Goal: Transaction & Acquisition: Purchase product/service

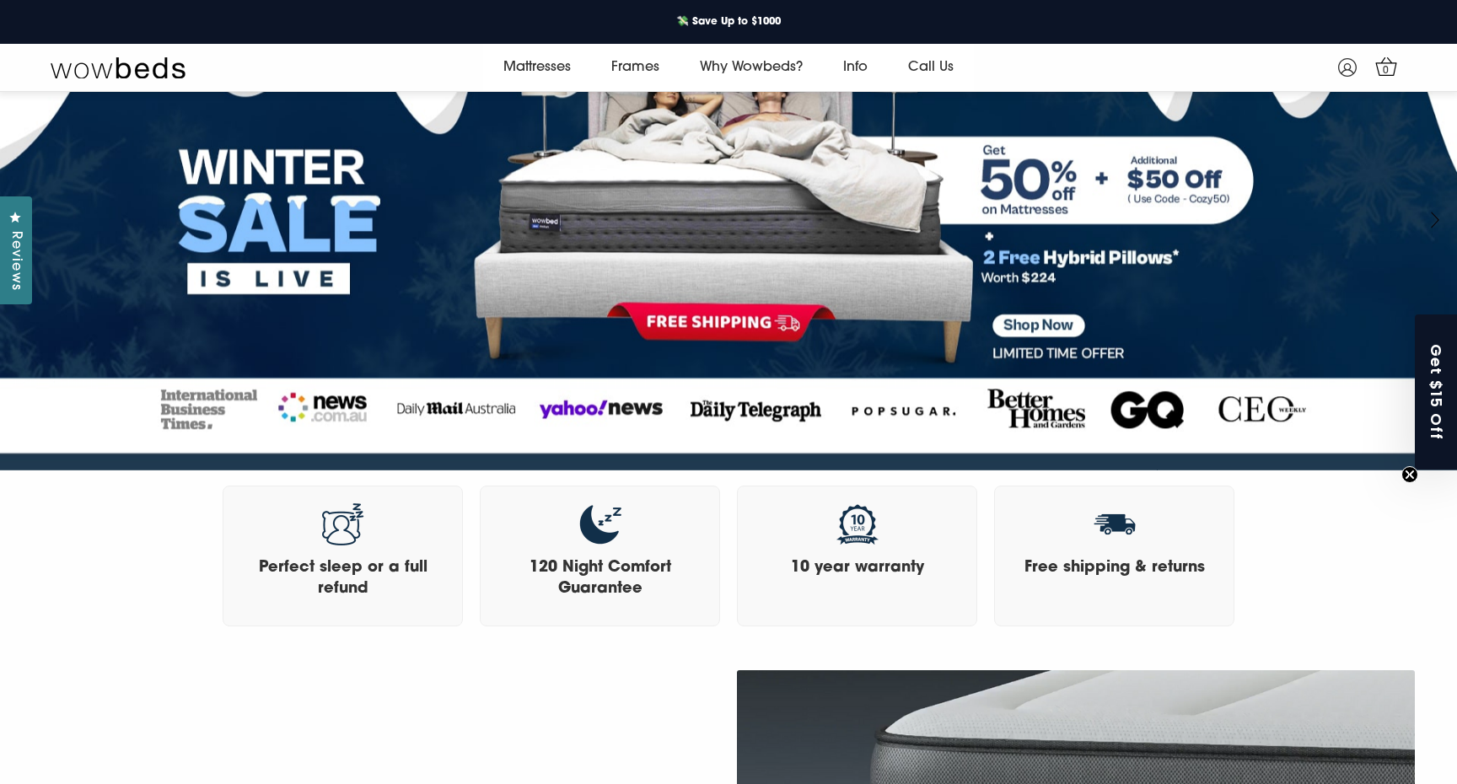
scroll to position [2, 0]
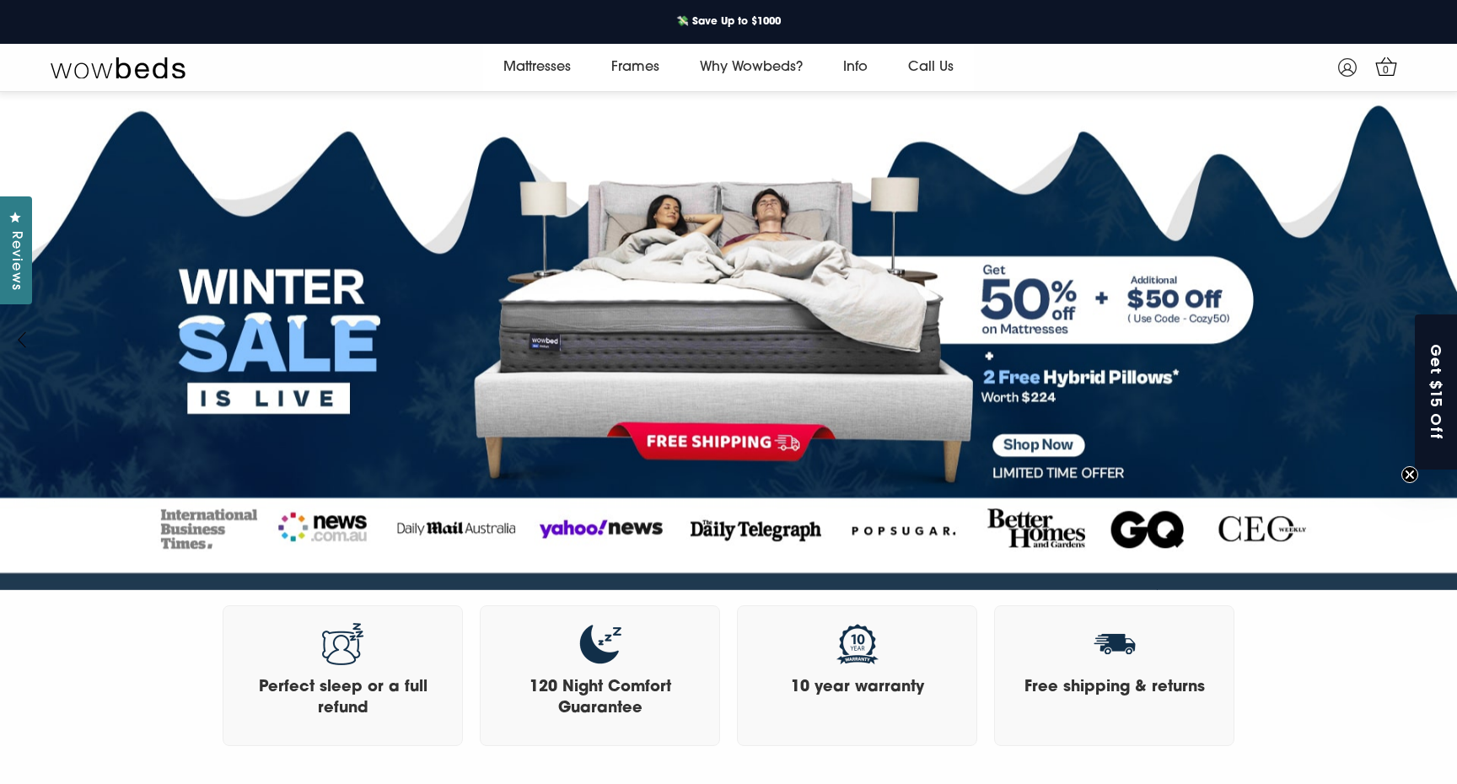
click at [1039, 438] on link at bounding box center [729, 344] width 1538 height 560
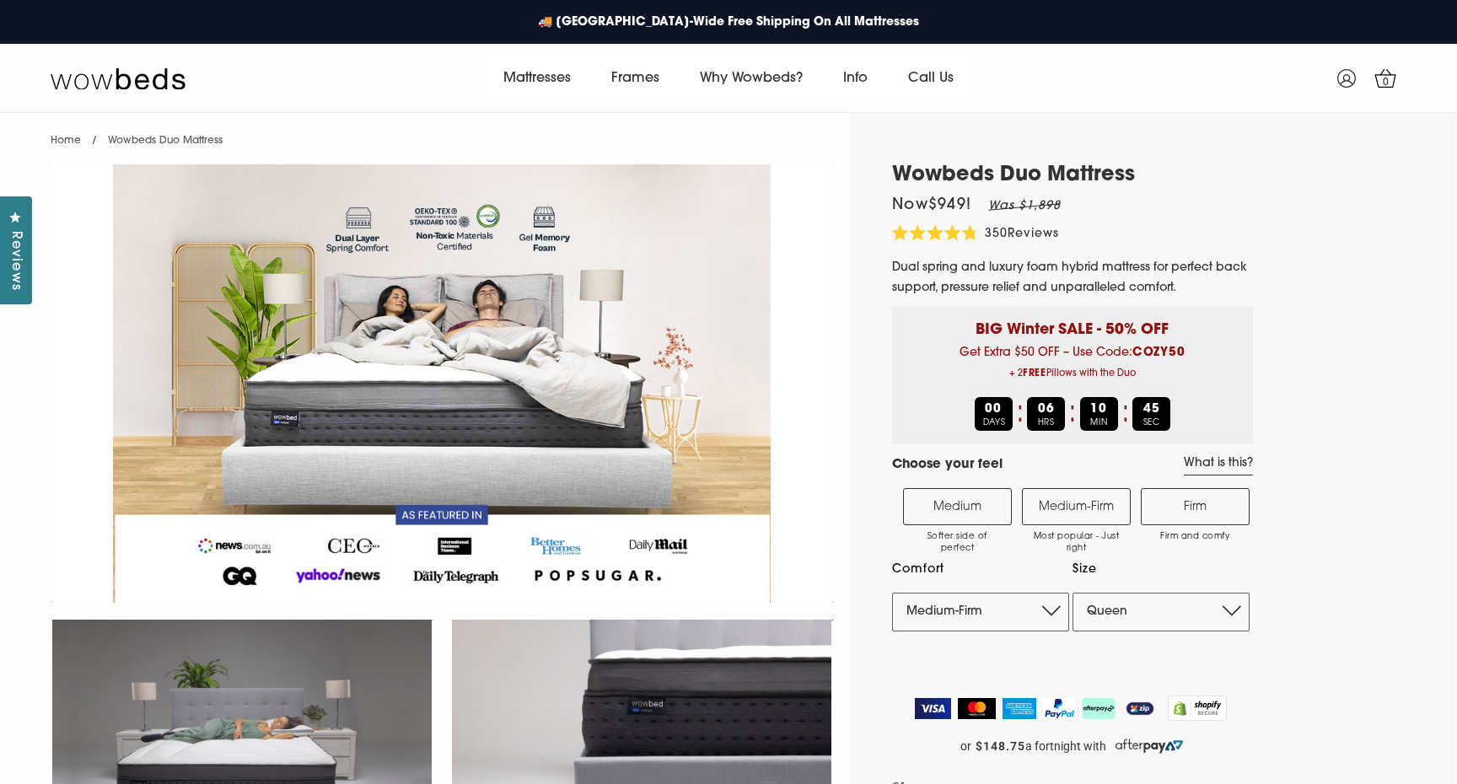
select select "Medium-Firm"
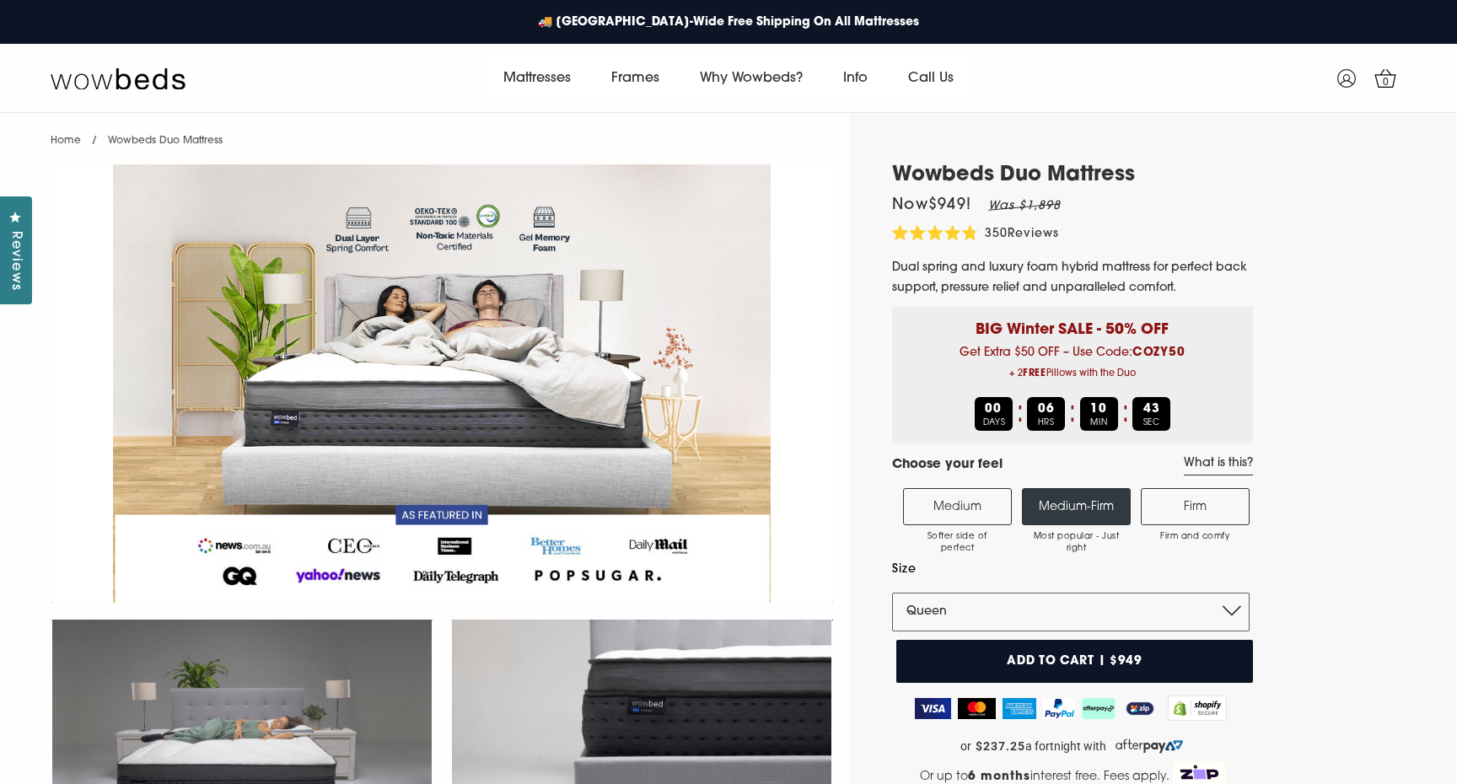
click at [1078, 513] on label "Medium-Firm Most popular - Just right" at bounding box center [1076, 506] width 109 height 37
click at [0, 0] on input "Medium-Firm Most popular - Just right" at bounding box center [0, 0] width 0 height 0
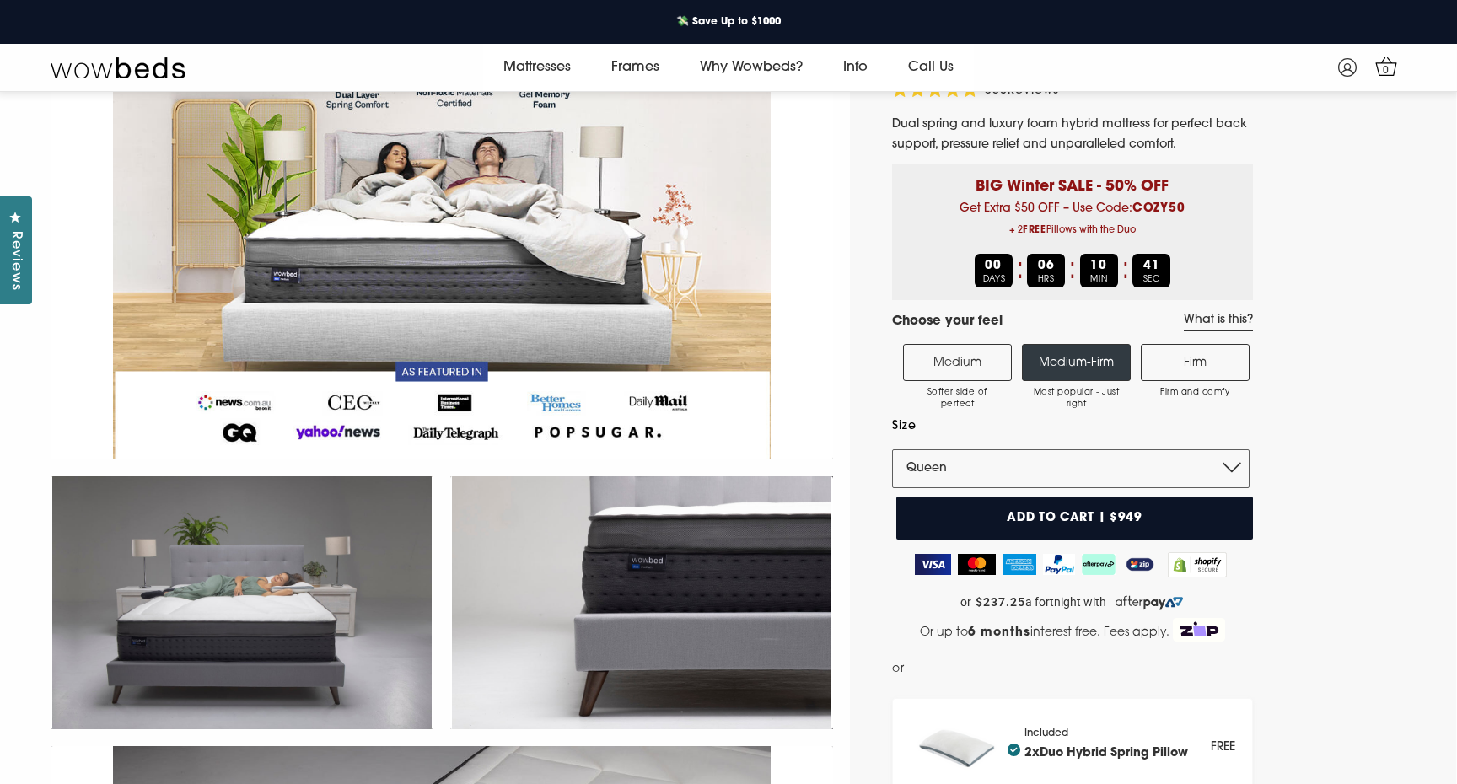
scroll to position [146, 0]
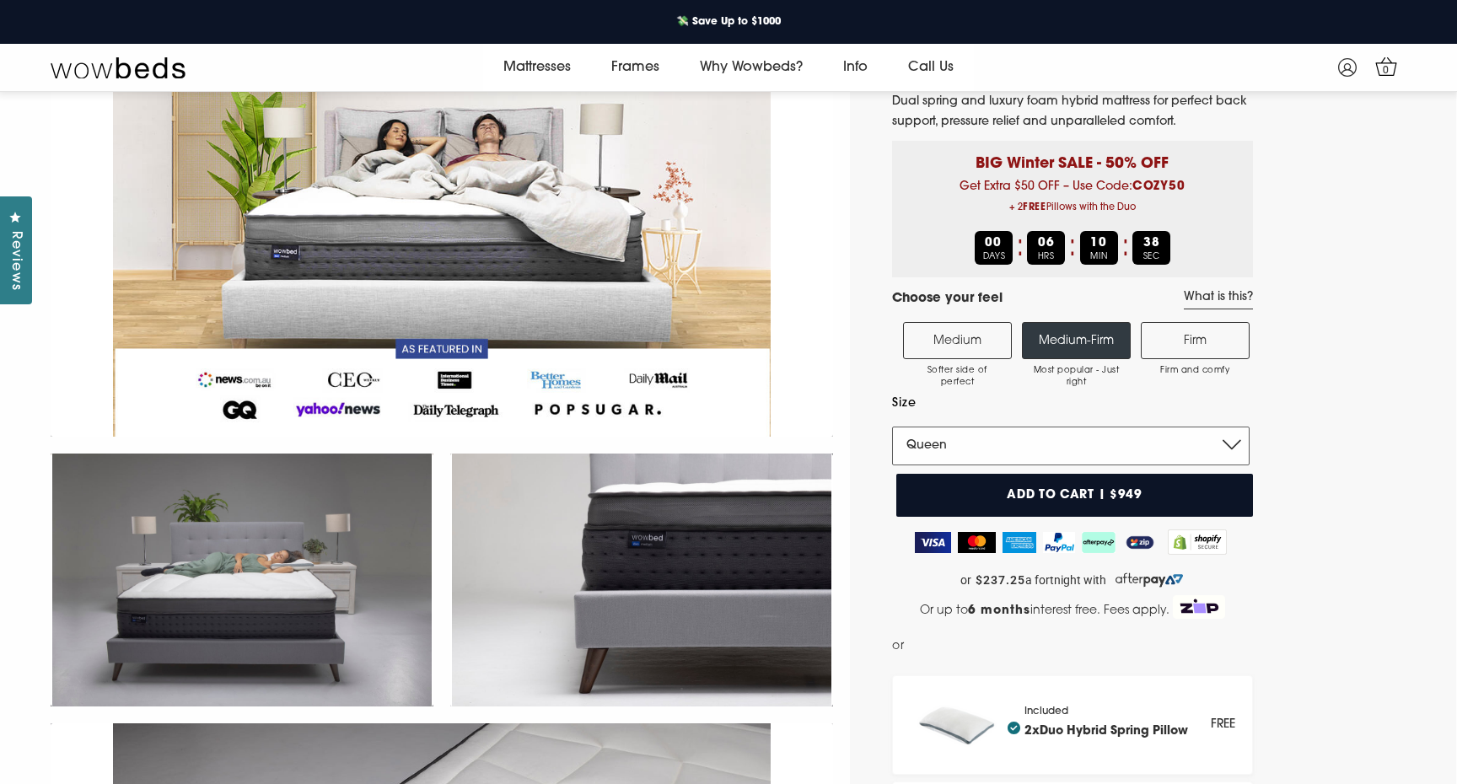
select select "King"
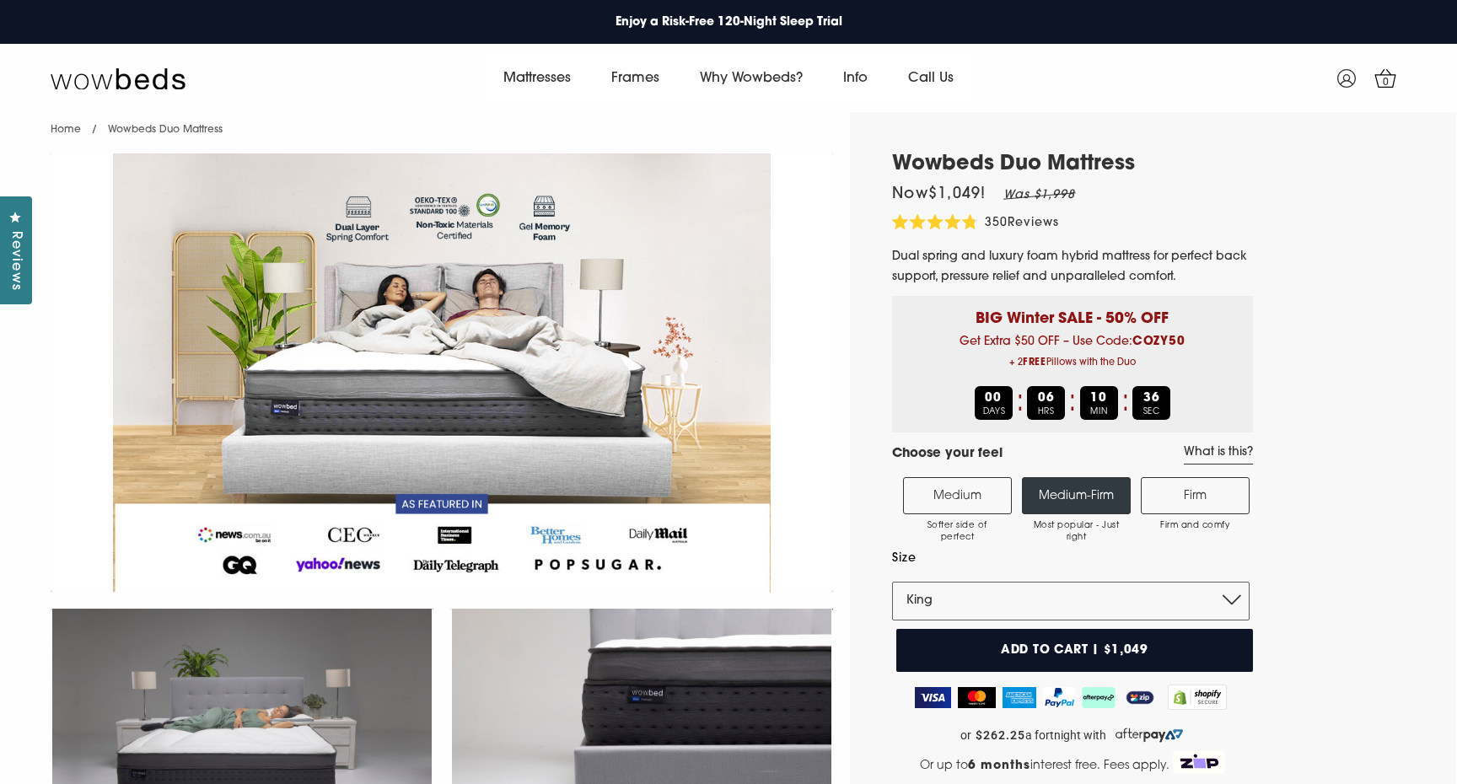
scroll to position [0, 0]
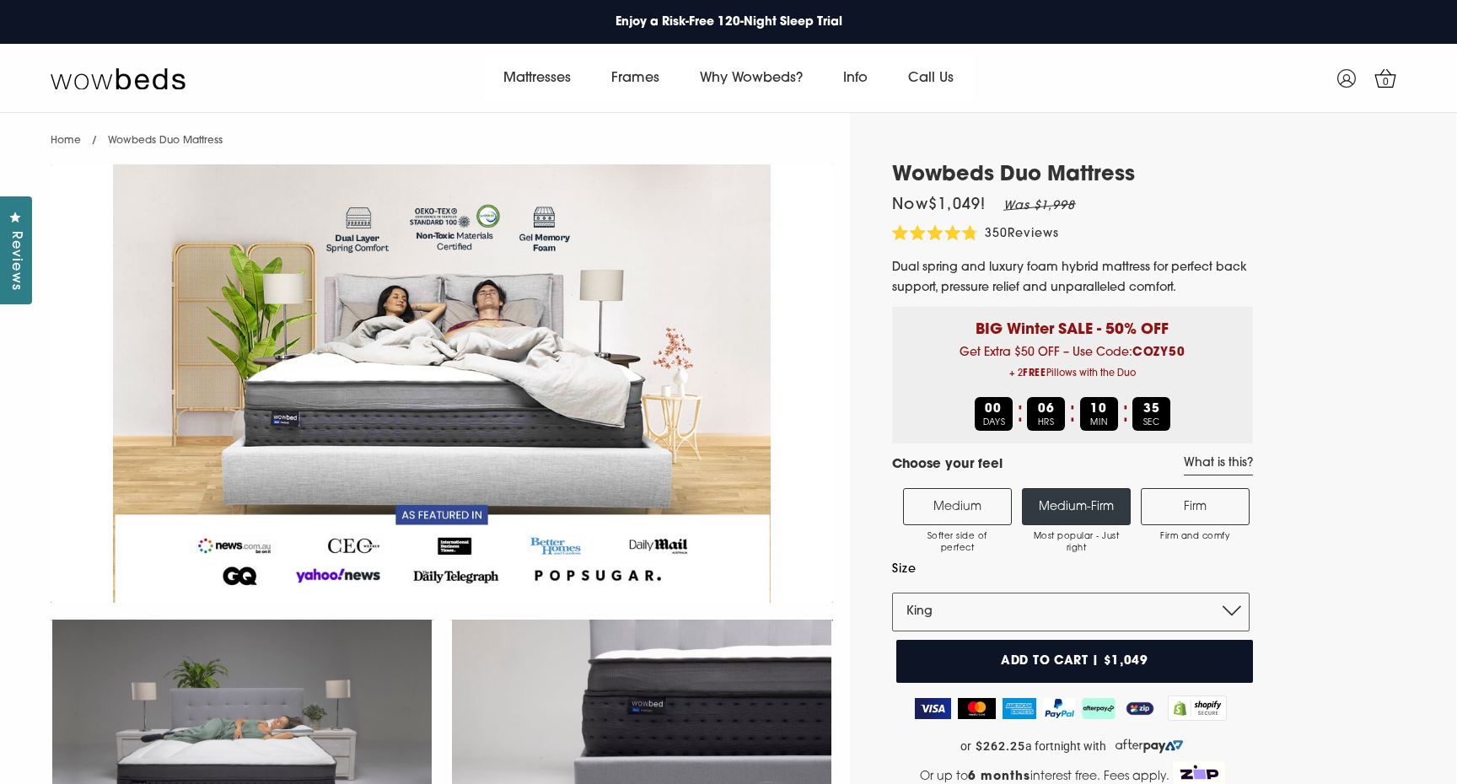
click at [976, 504] on label "Medium Softer side of perfect" at bounding box center [957, 506] width 109 height 37
click at [0, 0] on input "Medium Softer side of perfect" at bounding box center [0, 0] width 0 height 0
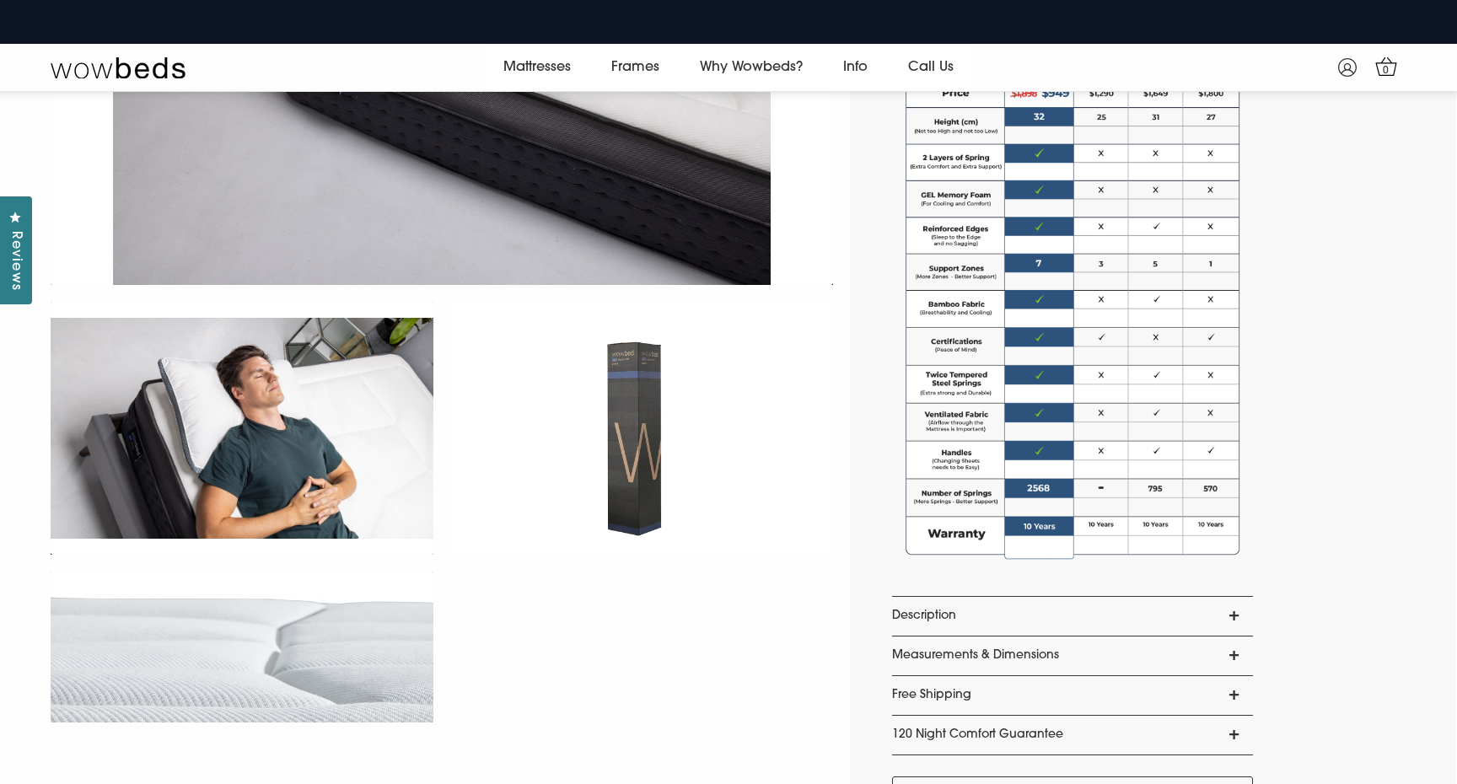
scroll to position [1033, 0]
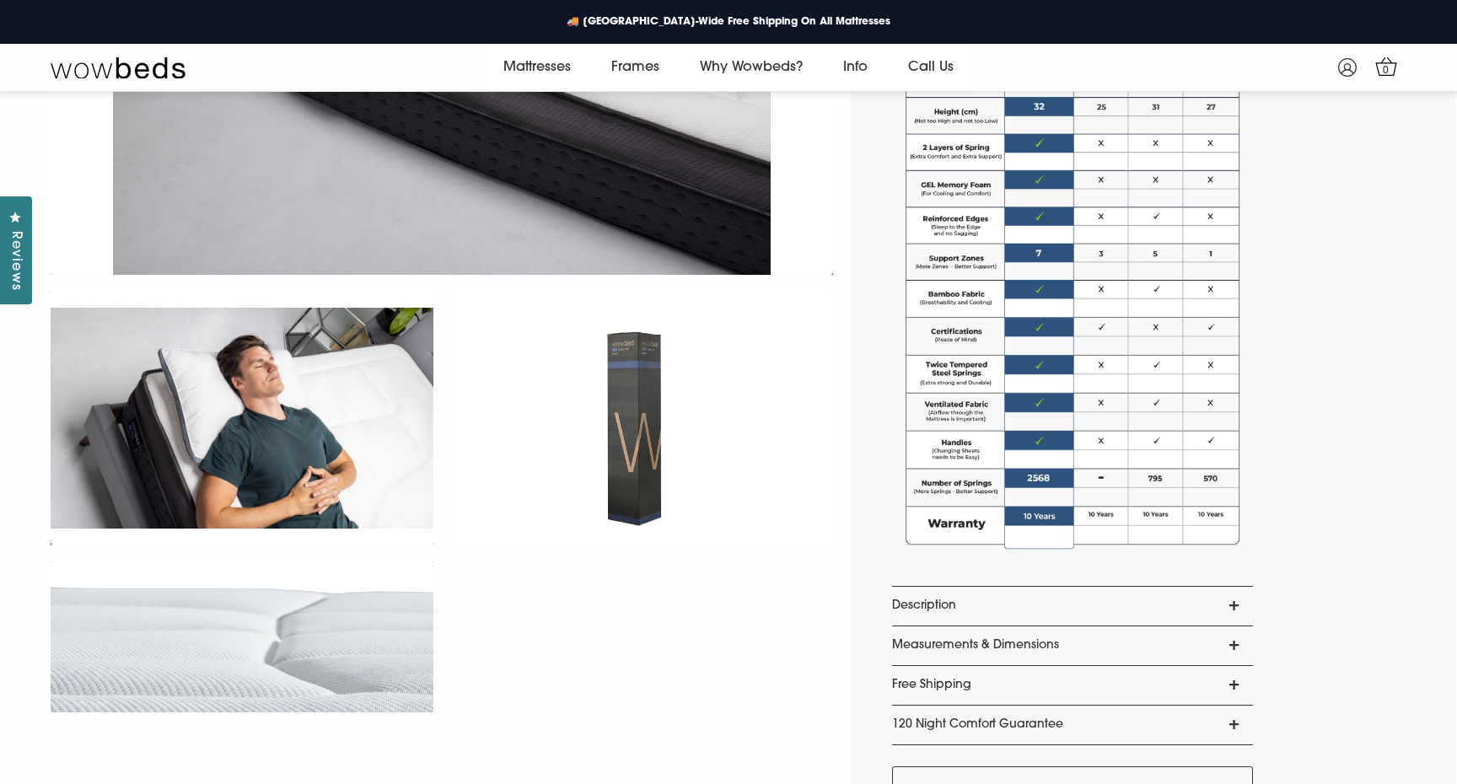
click at [1305, 540] on div "Wowbeds Duo Mattress Now $1,049 ! Was $1,998 4.8 Rated 4.8 out of 5 stars 350 R…" at bounding box center [1153, 147] width 606 height 2174
click at [1301, 540] on div "Wowbeds Duo Mattress Now $1,049 ! Was $1,998 4.8 Rated 4.8 out of 5 stars 350 R…" at bounding box center [1153, 147] width 606 height 2174
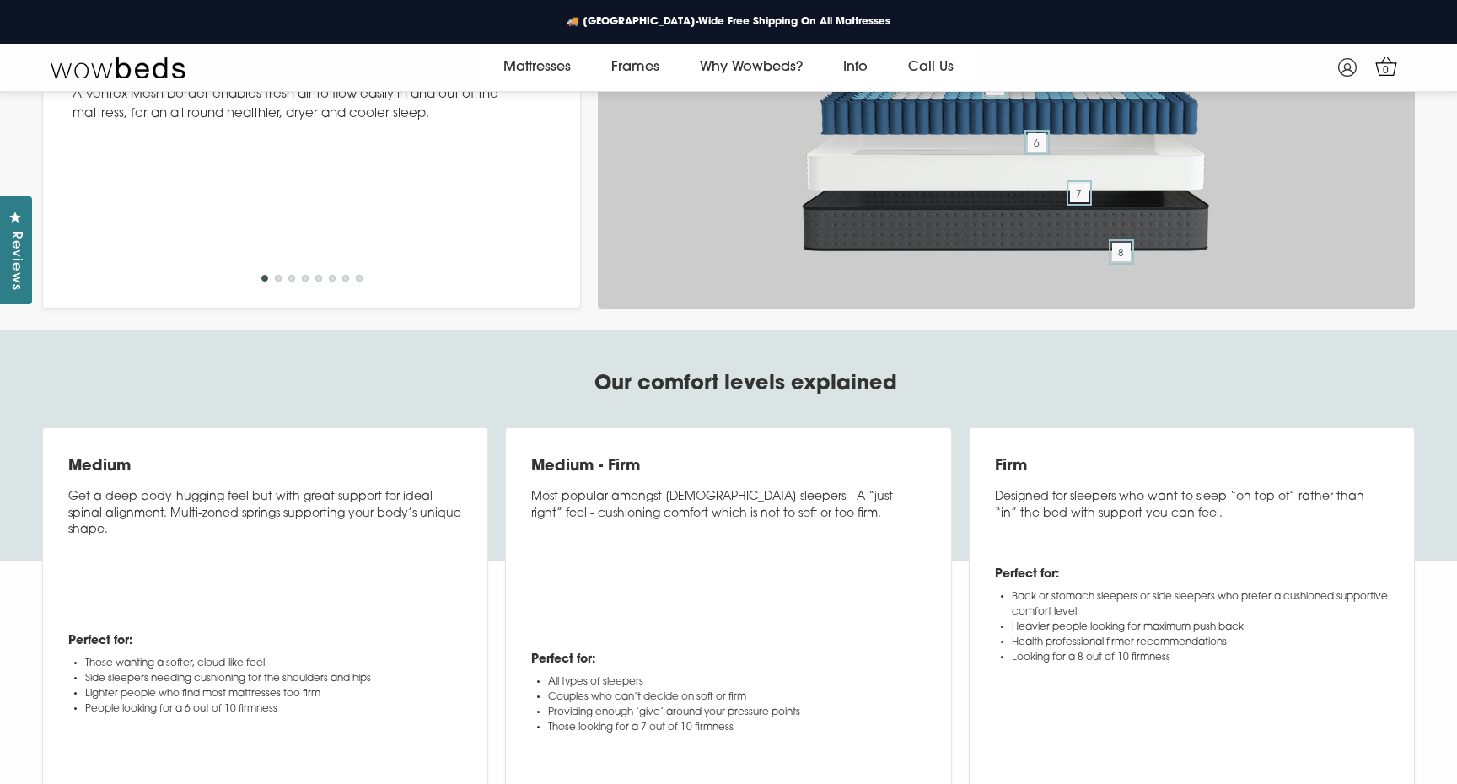
scroll to position [6818, 0]
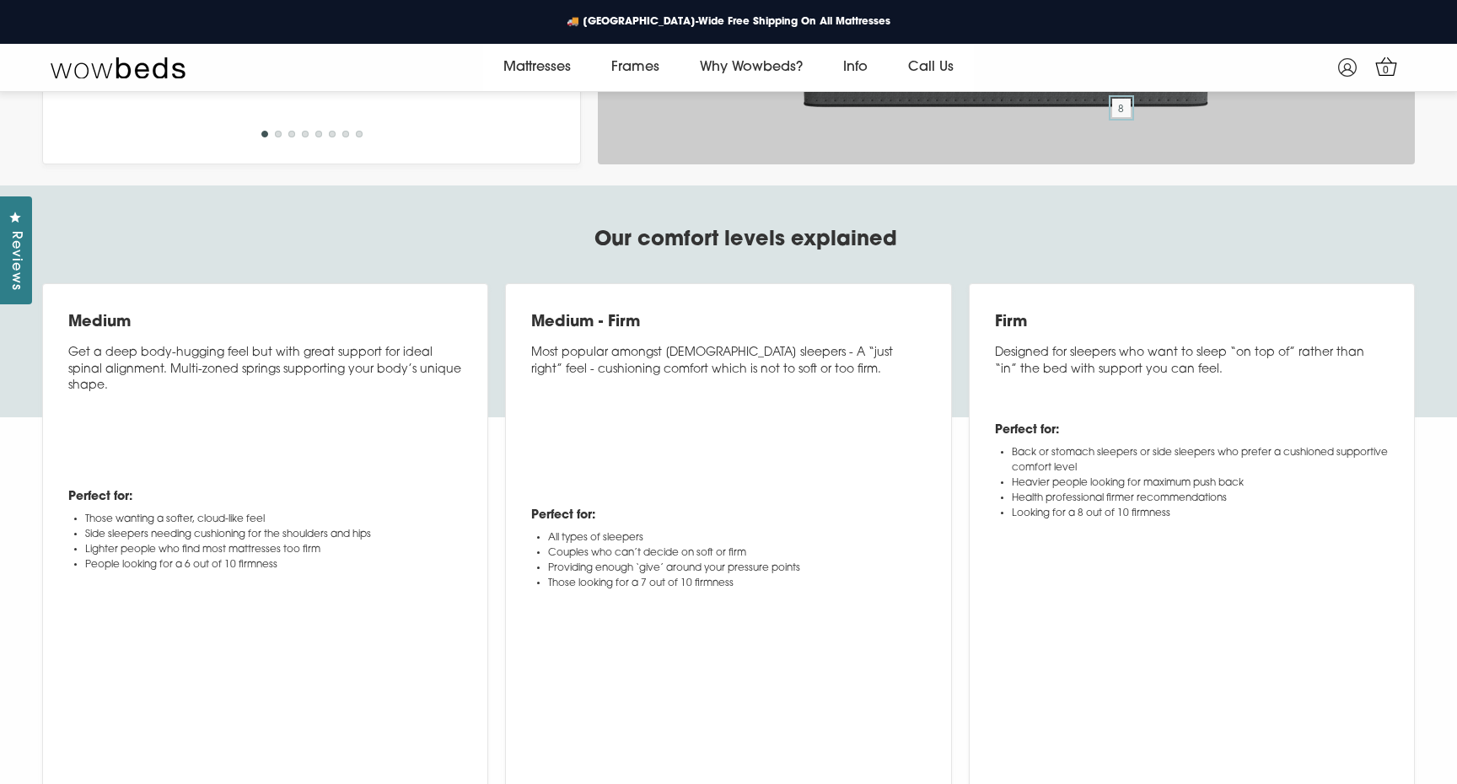
click at [960, 542] on div "Firm Designed for sleepers who want to sleep “on top of” rather than “in” the b…" at bounding box center [1191, 536] width 463 height 506
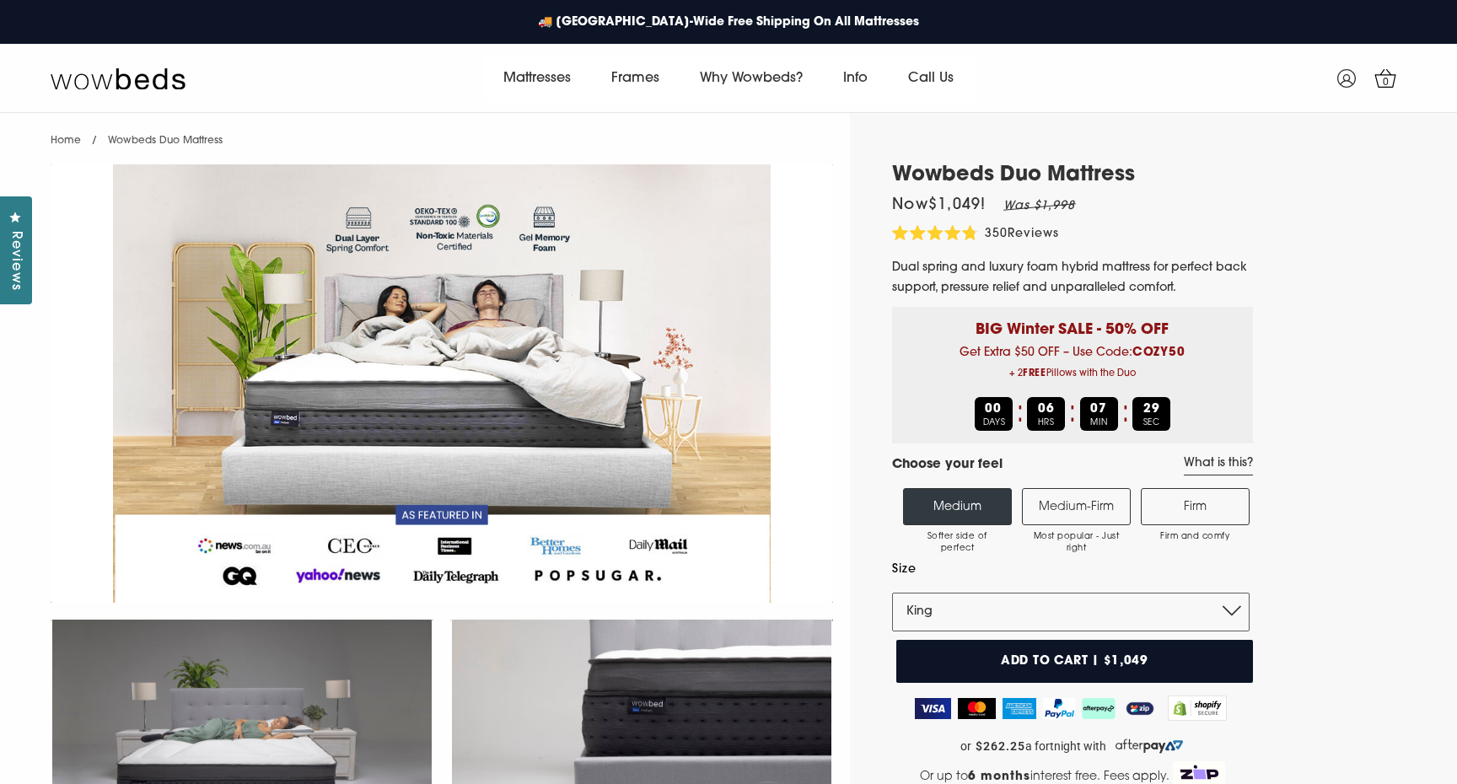
scroll to position [0, 0]
click at [106, 73] on img at bounding box center [118, 79] width 135 height 24
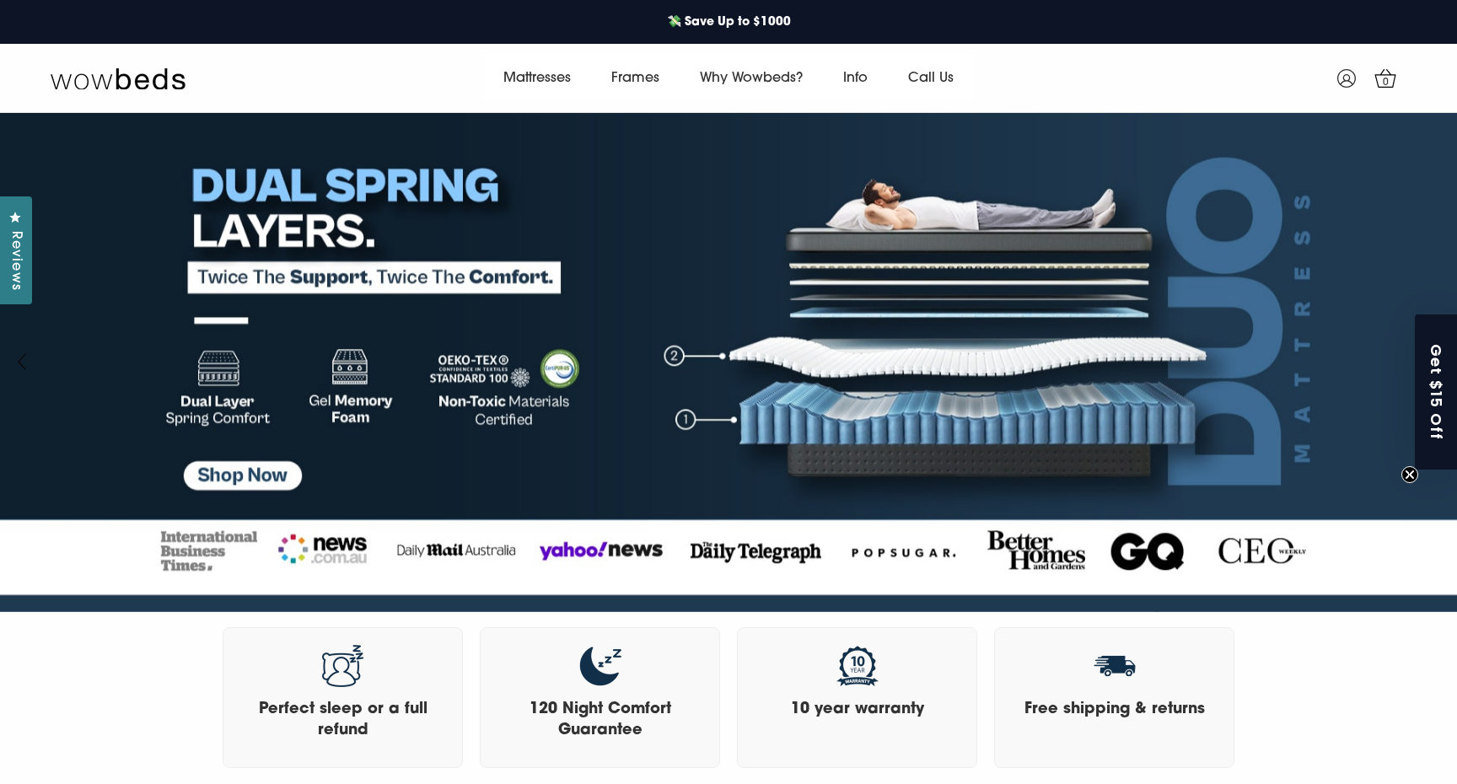
click at [1388, 703] on div "Perfect sleep or a full refund 120 Night Comfort Guarantee 10 year warranty Fre…" at bounding box center [728, 697] width 1457 height 191
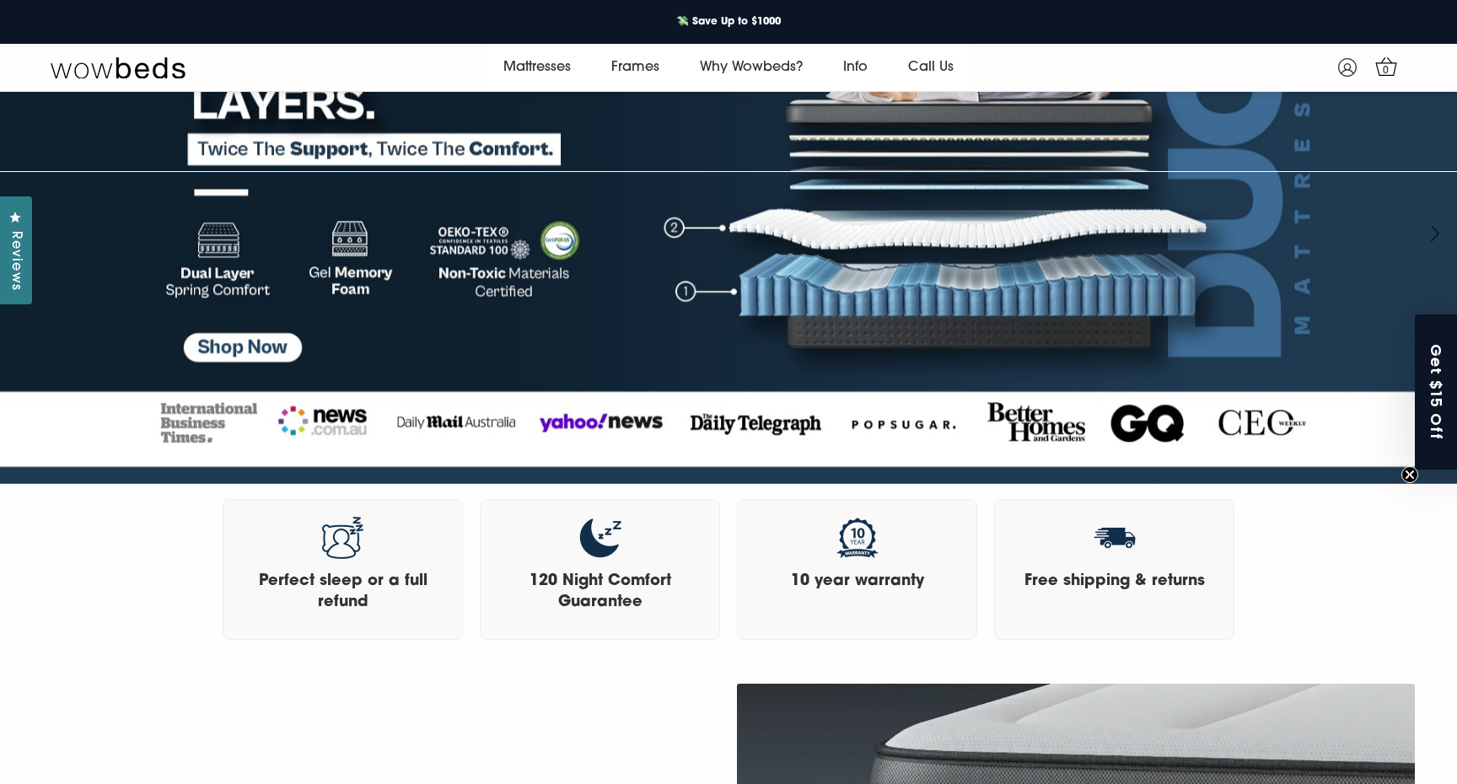
scroll to position [199, 0]
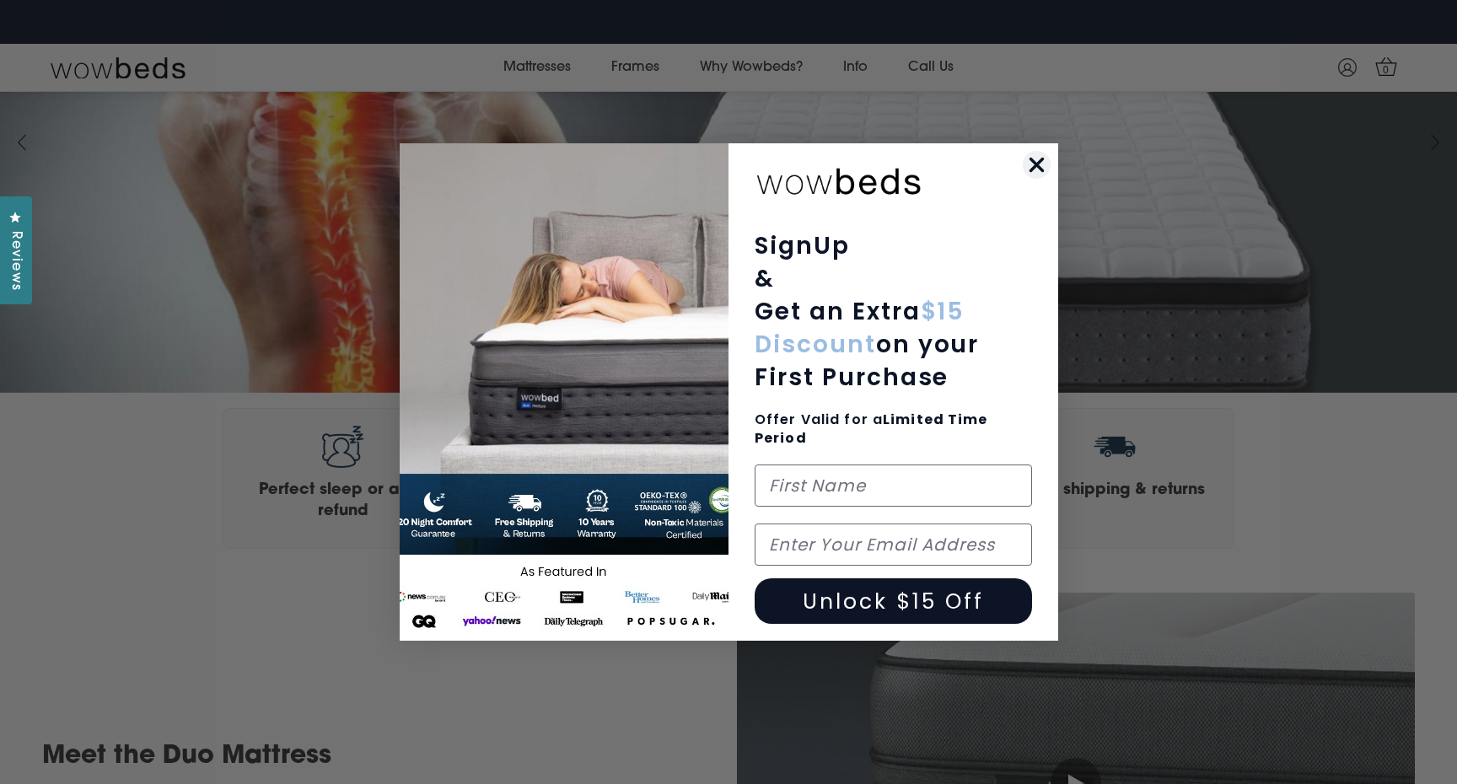
click at [1035, 160] on circle "Close dialog" at bounding box center [1036, 165] width 28 height 28
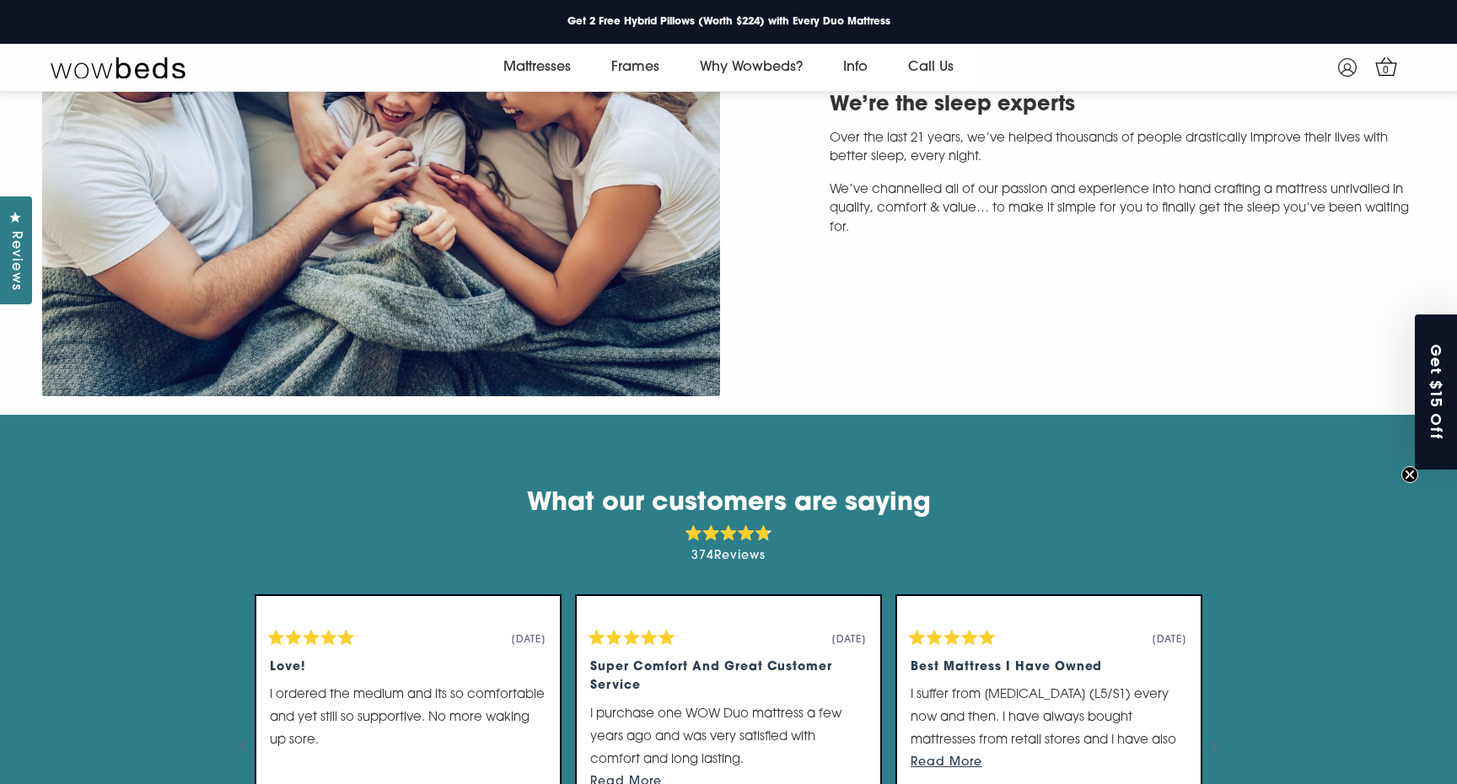
scroll to position [4084, 0]
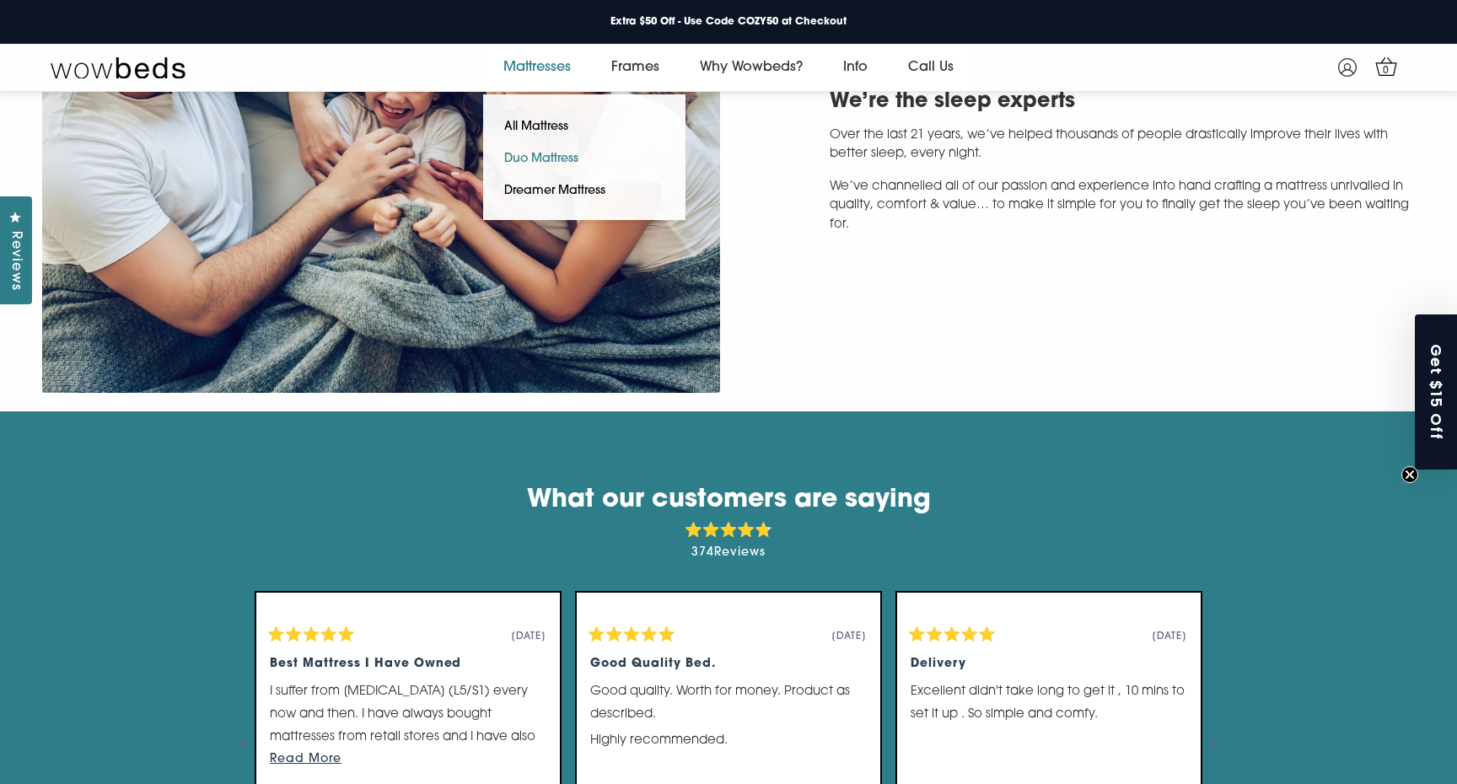
click at [544, 155] on link "Duo Mattress" at bounding box center [541, 159] width 116 height 32
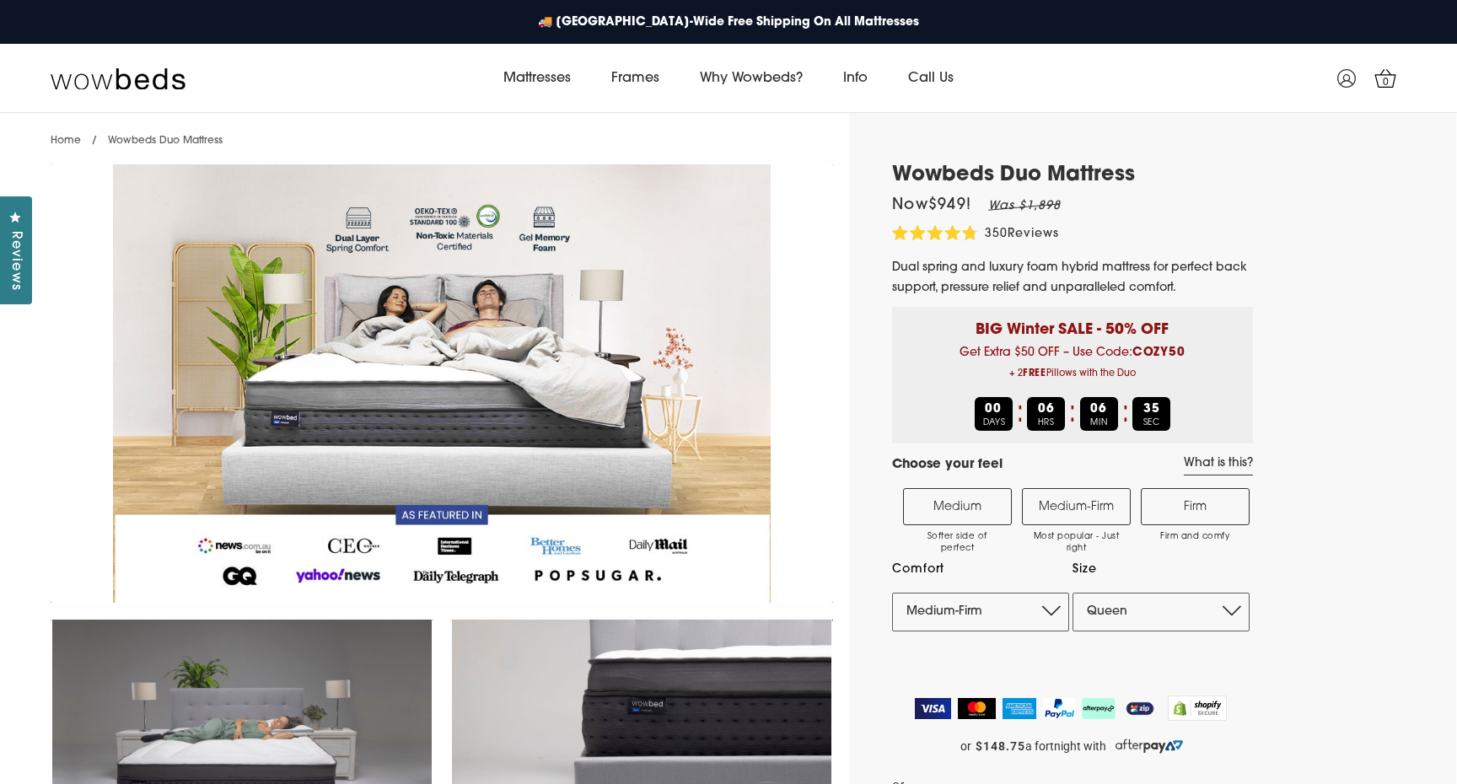
select select "Medium-Firm"
select select "Queen"
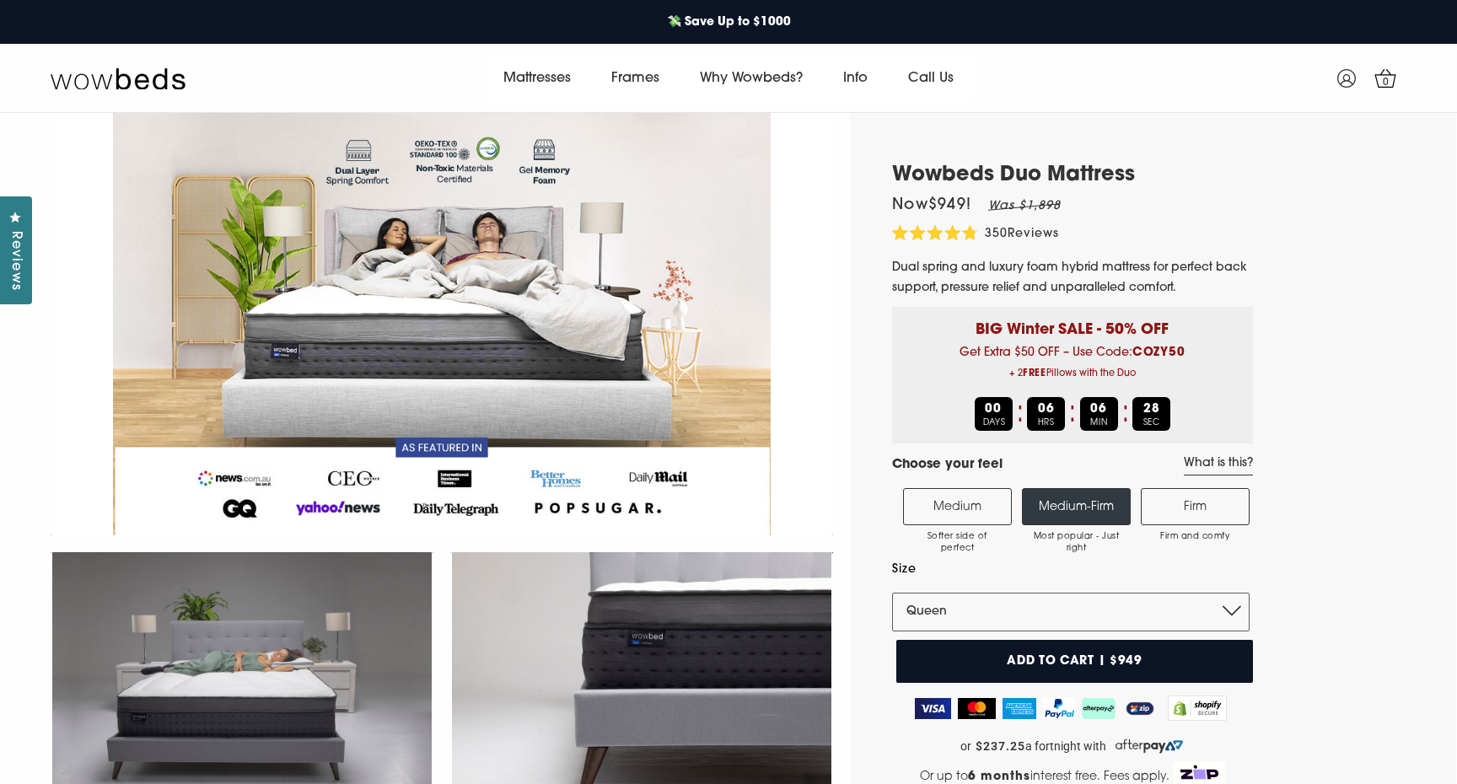
scroll to position [49, 0]
